Goal: Task Accomplishment & Management: Use online tool/utility

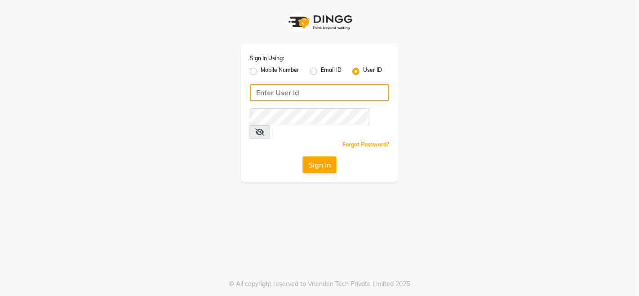
click at [260, 89] on input "Username" at bounding box center [319, 92] width 139 height 17
type input "Sarisha"
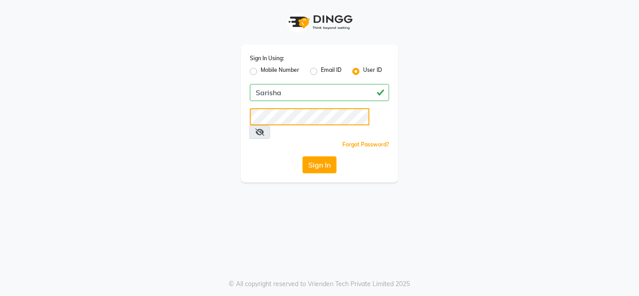
click at [302, 156] on button "Sign In" at bounding box center [319, 164] width 34 height 17
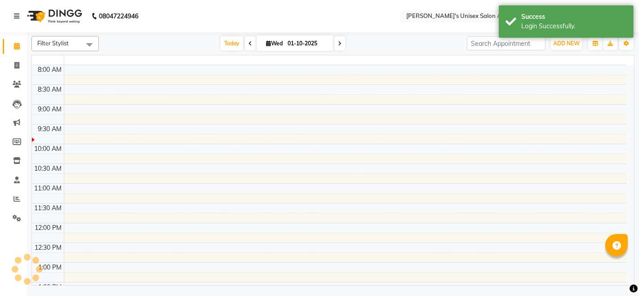
select select "en"
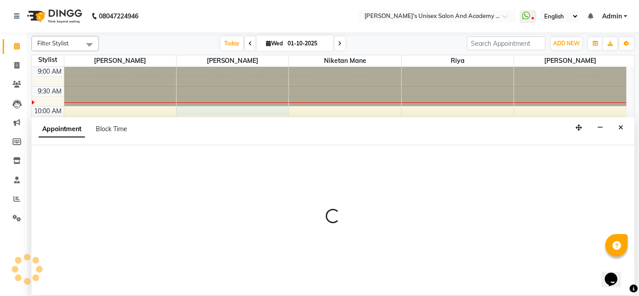
drag, startPoint x: 285, startPoint y: 113, endPoint x: 289, endPoint y: 116, distance: 5.5
select select "65488"
select select "tentative"
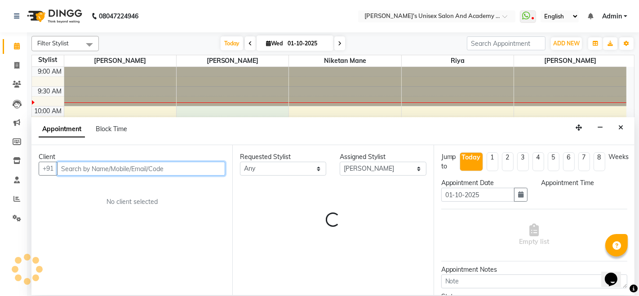
select select "600"
